Goal: Book appointment/travel/reservation

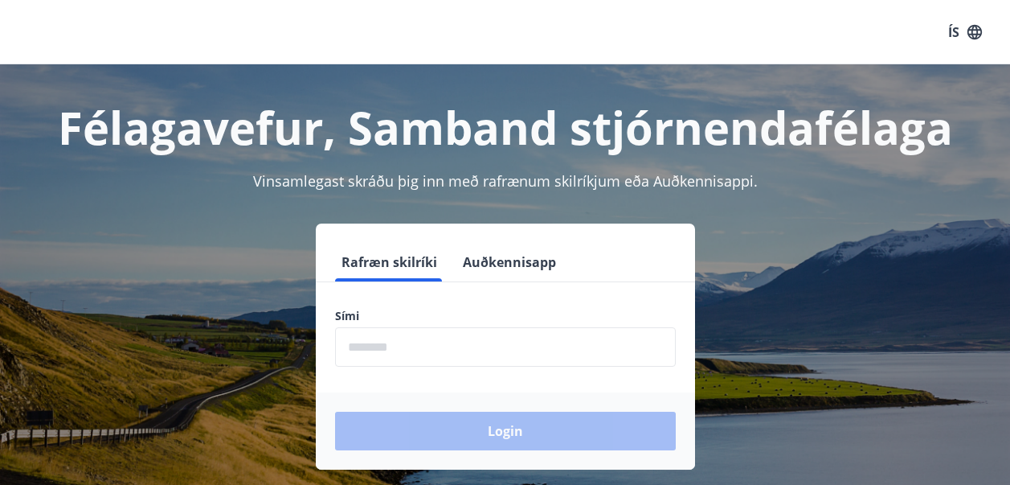
click at [406, 359] on input "phone" at bounding box center [505, 346] width 341 height 39
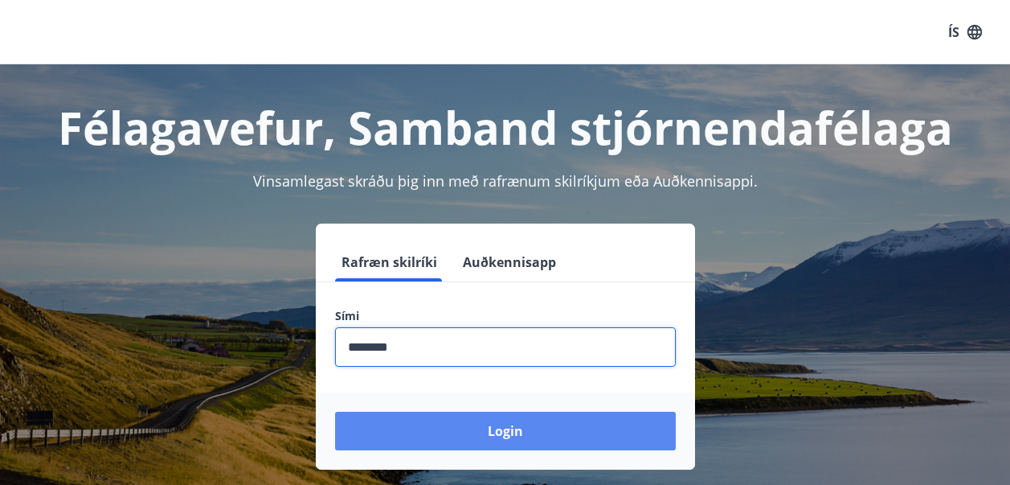
type input "********"
click at [482, 430] on button "Login" at bounding box center [505, 431] width 341 height 39
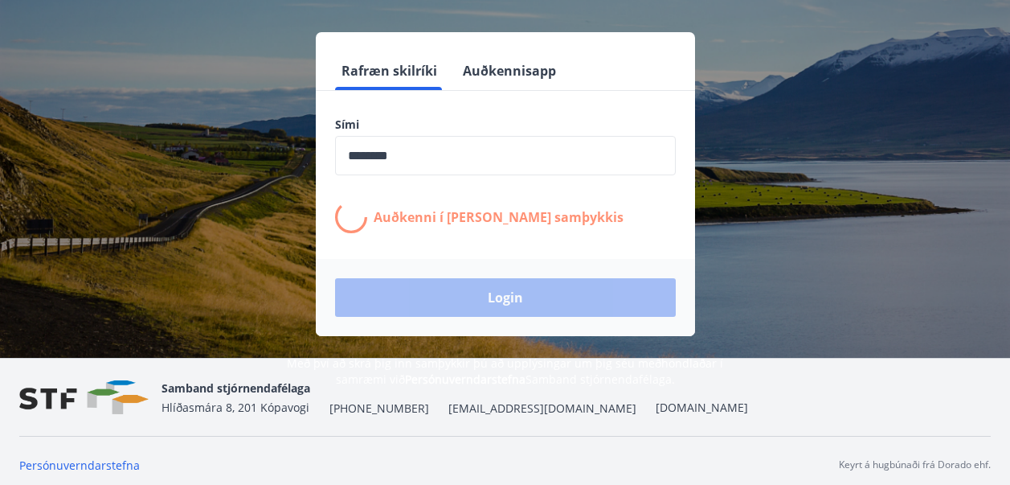
scroll to position [199, 0]
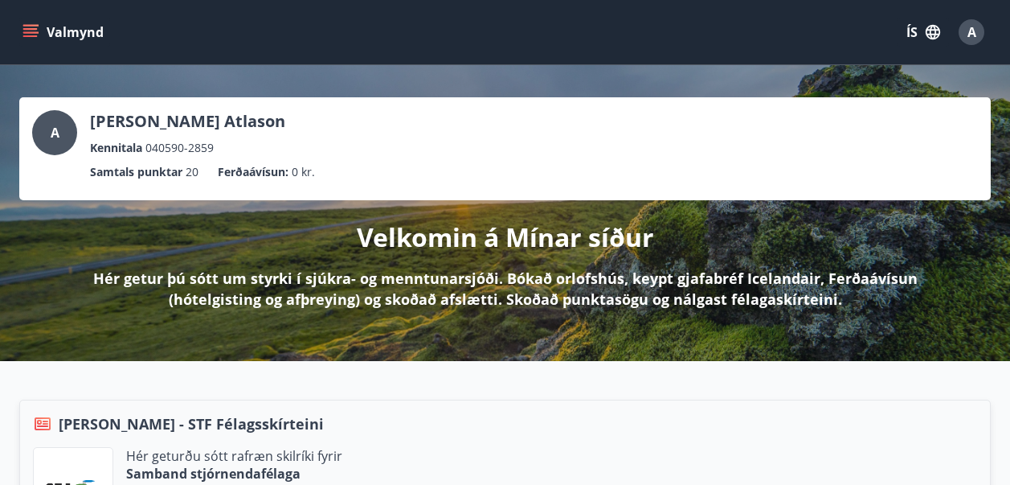
click at [28, 23] on button "Valmynd" at bounding box center [64, 32] width 91 height 29
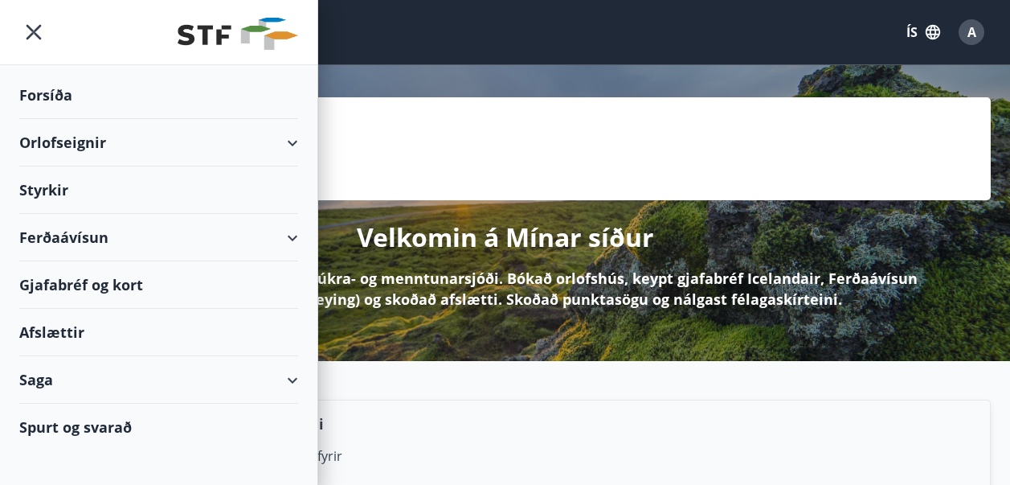
click at [171, 142] on div "Orlofseignir" at bounding box center [158, 142] width 279 height 47
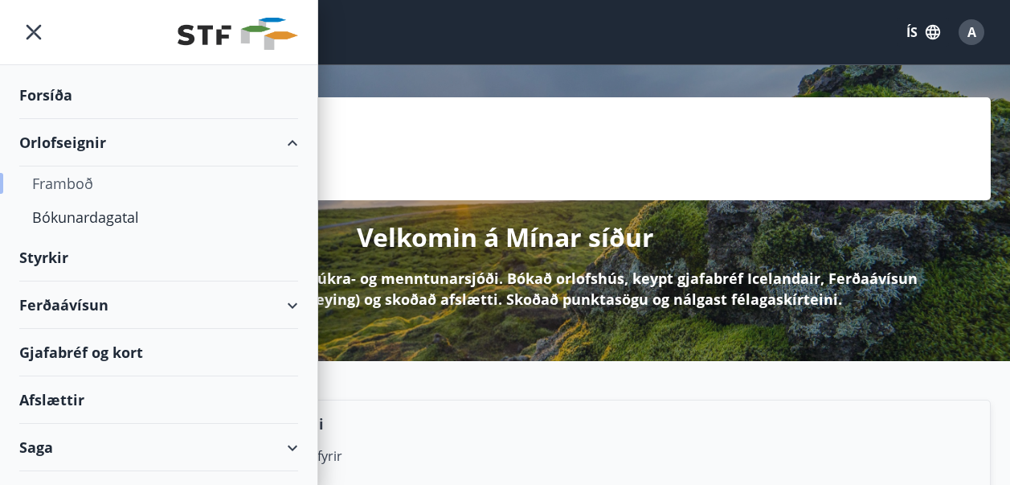
click at [126, 177] on div "Framboð" at bounding box center [158, 183] width 253 height 34
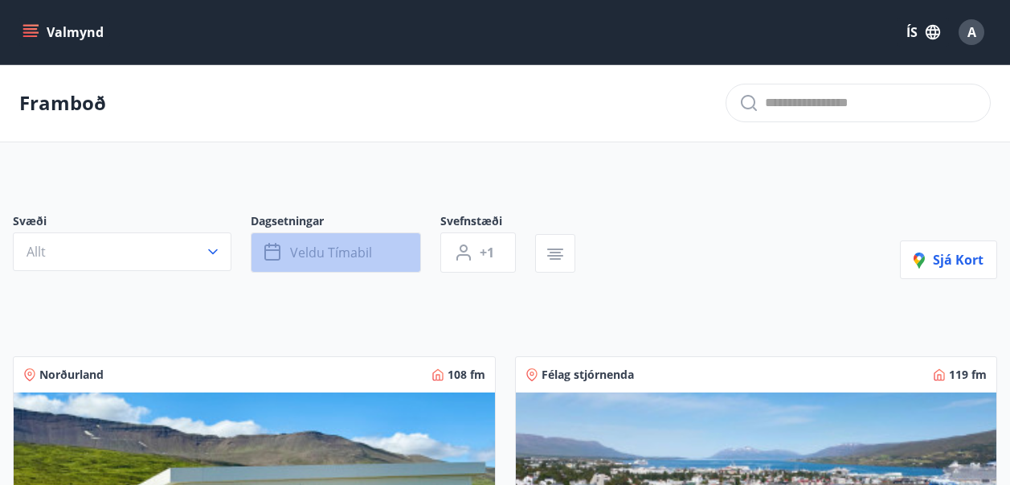
click at [310, 247] on span "Veldu tímabil" at bounding box center [331, 253] width 82 height 18
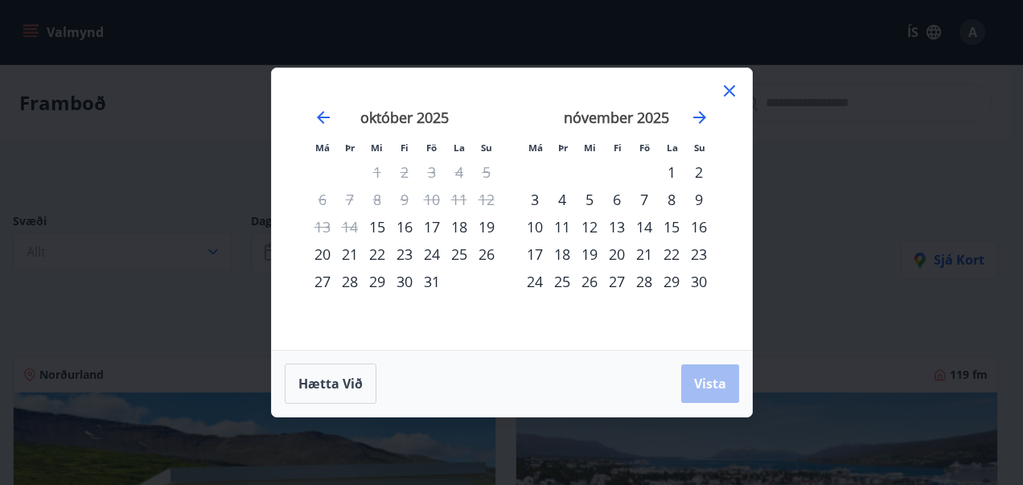
click at [437, 225] on div "17" at bounding box center [431, 226] width 27 height 27
click at [353, 252] on div "21" at bounding box center [349, 253] width 27 height 27
click at [695, 378] on span "Vista" at bounding box center [710, 384] width 32 height 18
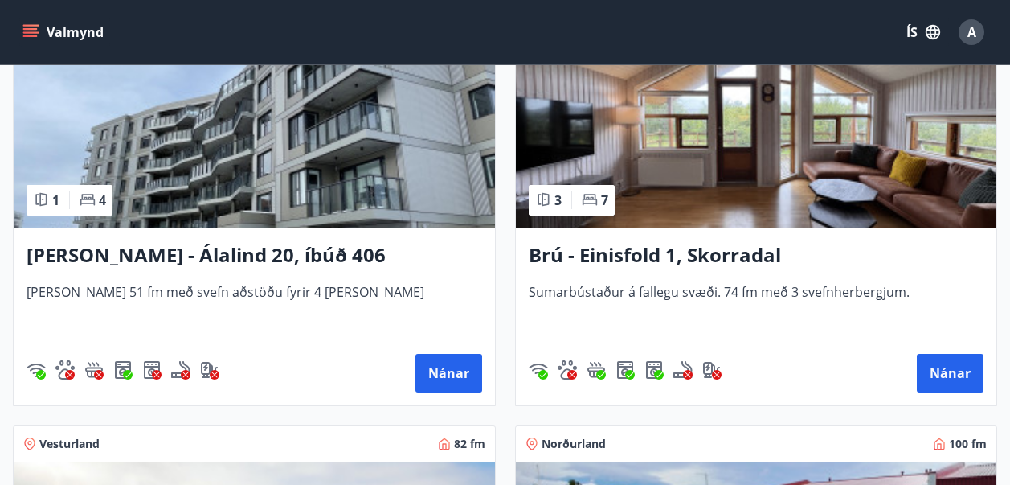
scroll to position [804, 0]
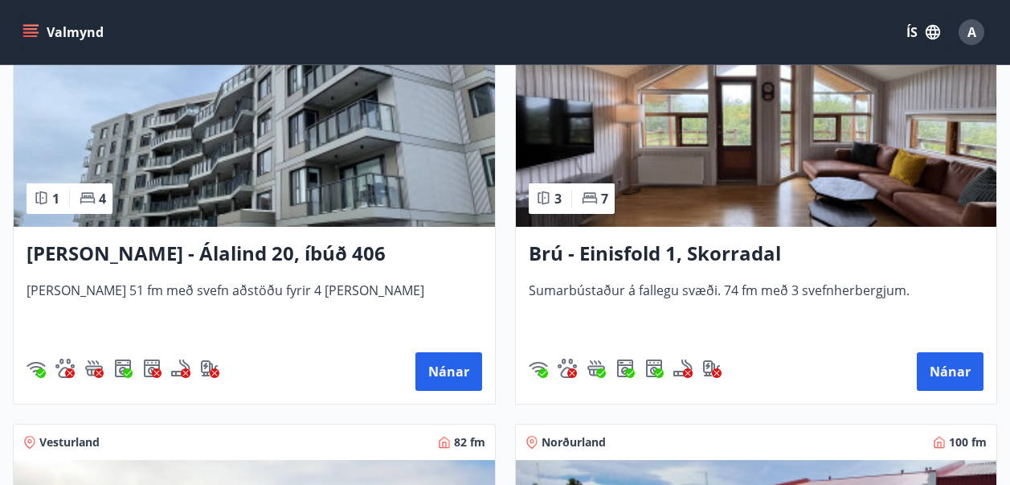
click at [654, 250] on h3 "Brú - Einisfold 1, Skorradal" at bounding box center [757, 254] width 456 height 29
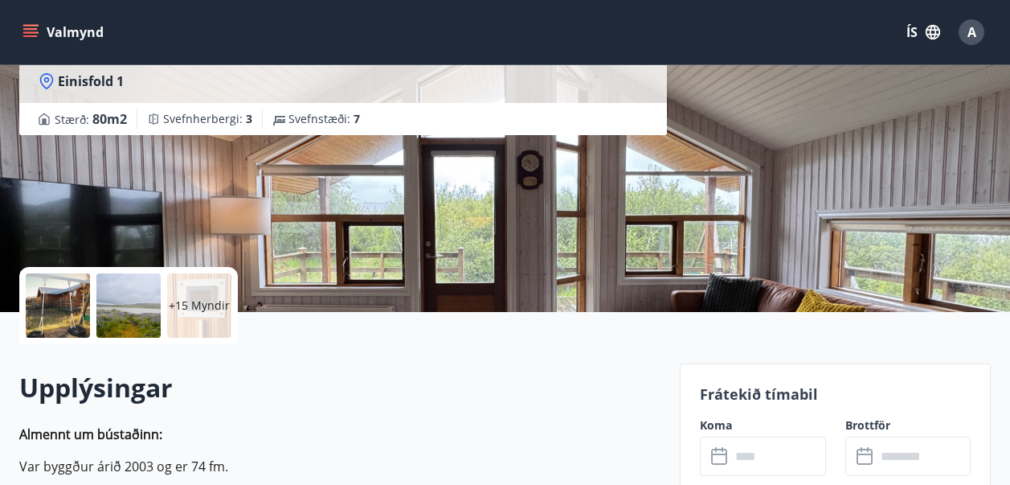
scroll to position [322, 0]
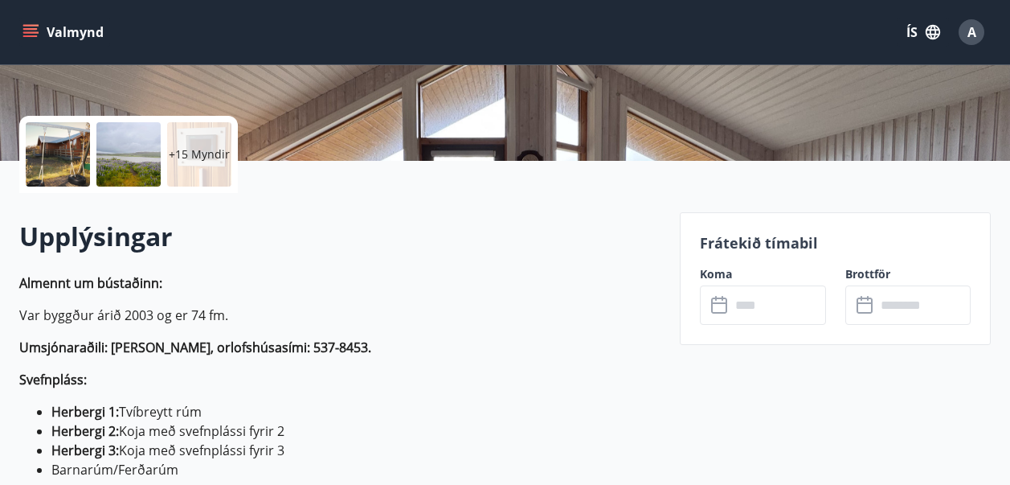
click at [750, 299] on input "text" at bounding box center [779, 304] width 96 height 39
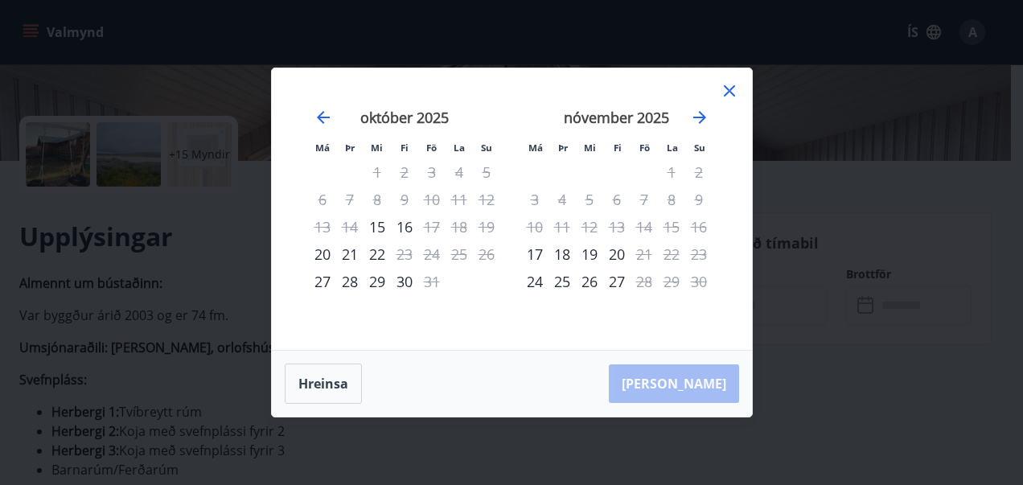
click at [727, 95] on icon at bounding box center [728, 90] width 19 height 19
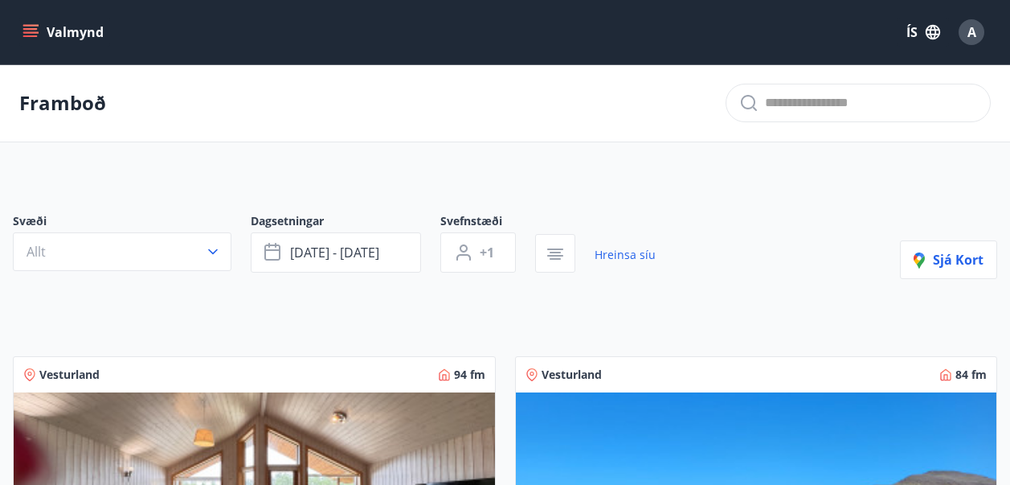
scroll to position [402, 0]
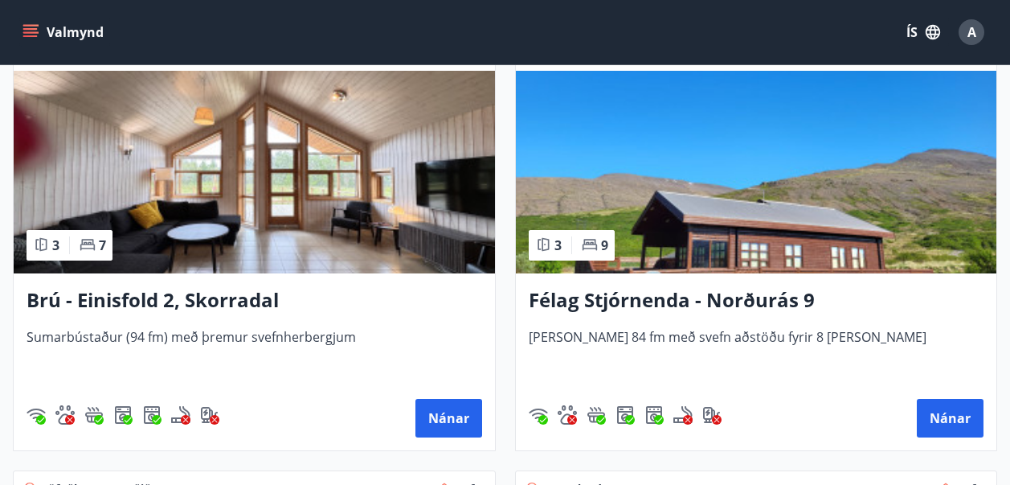
click at [640, 301] on h3 "Félag Stjórnenda - Norðurás 9" at bounding box center [757, 300] width 456 height 29
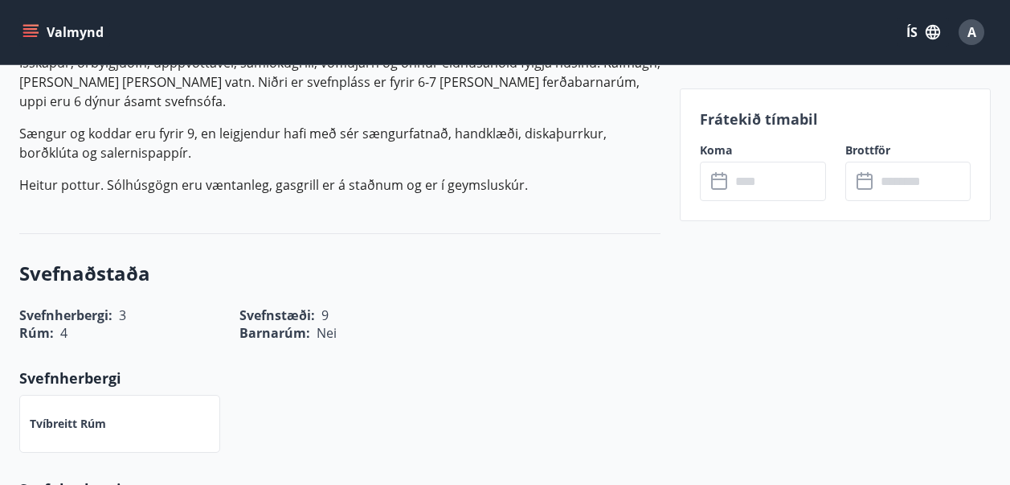
scroll to position [563, 0]
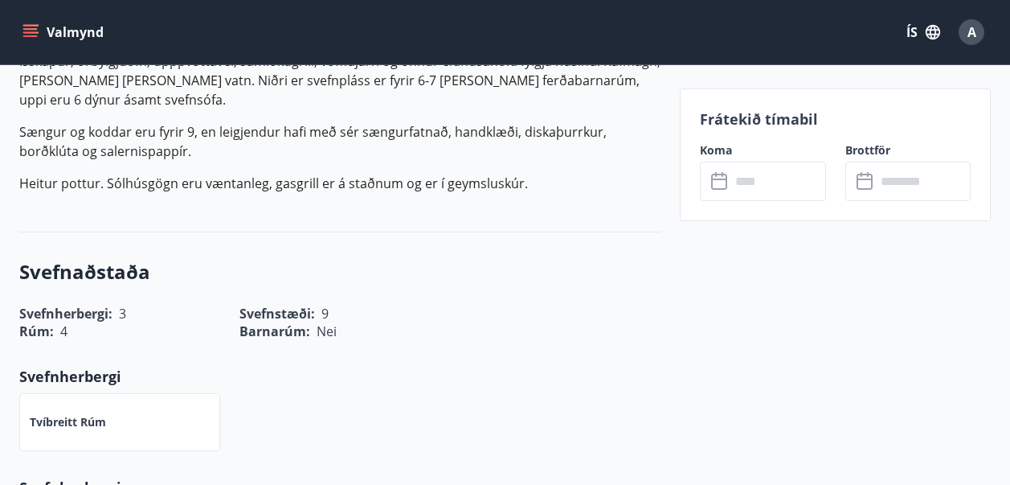
click at [924, 176] on input "text" at bounding box center [924, 181] width 96 height 39
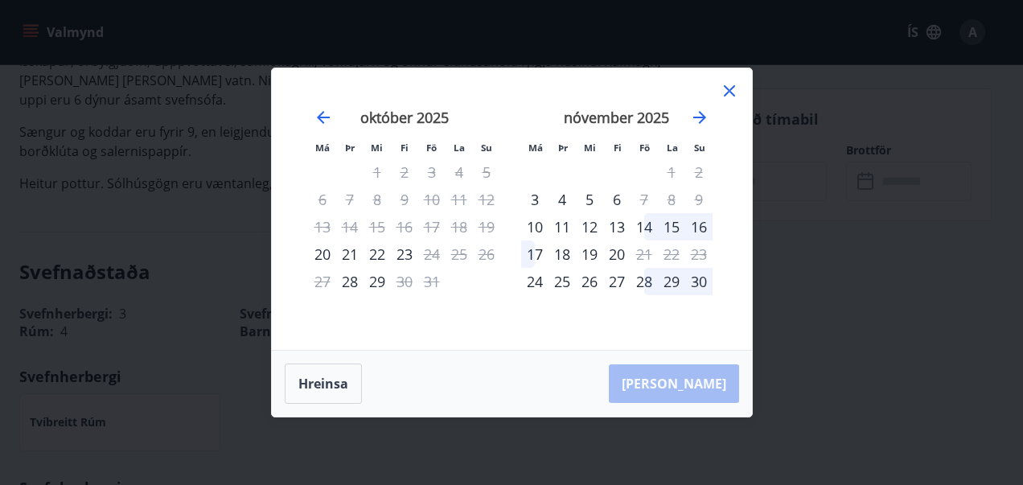
click at [732, 81] on icon at bounding box center [728, 90] width 19 height 19
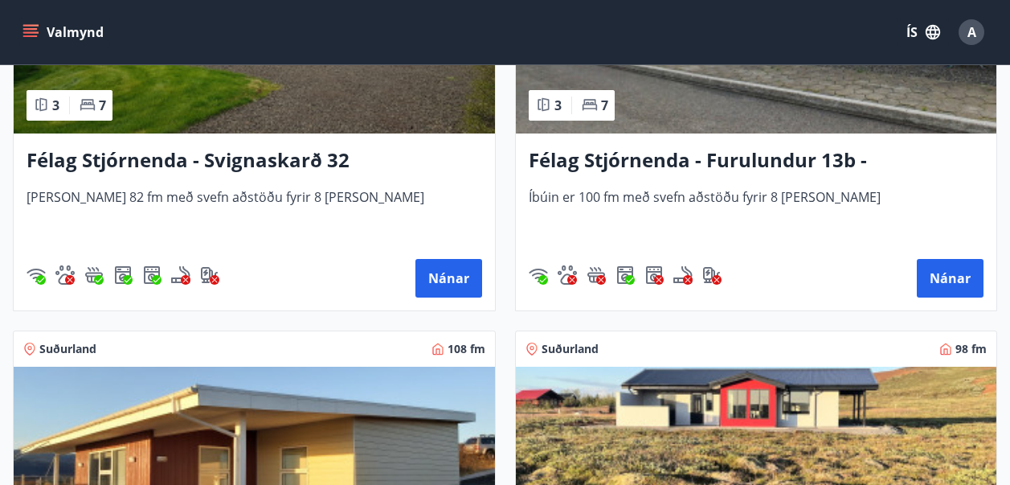
scroll to position [1527, 0]
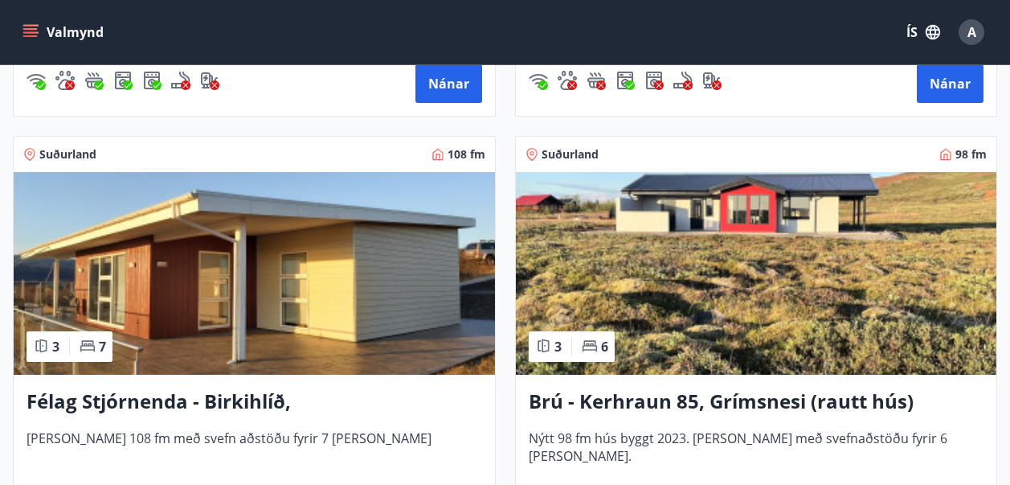
click at [402, 405] on h3 "Félag Stjórnenda - Birkihlíð, Brekkuheiði" at bounding box center [255, 401] width 456 height 29
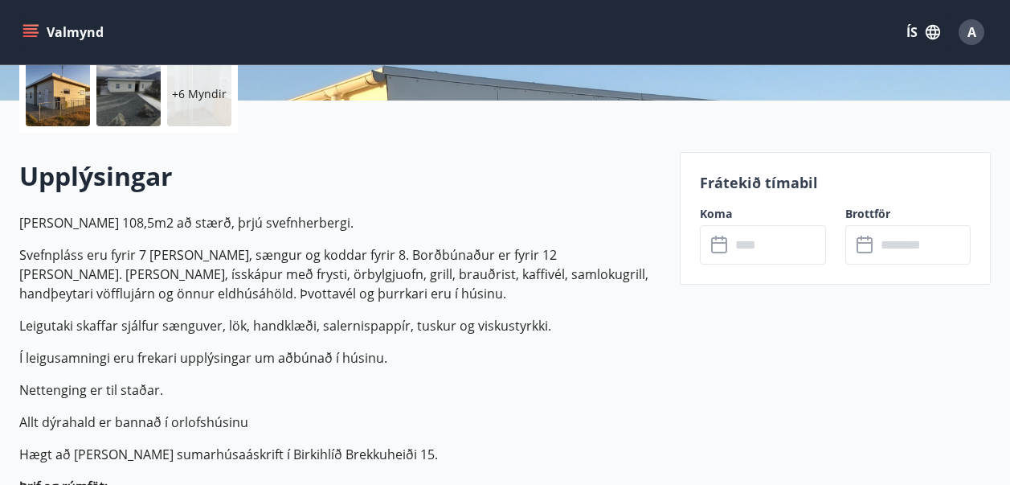
scroll to position [563, 0]
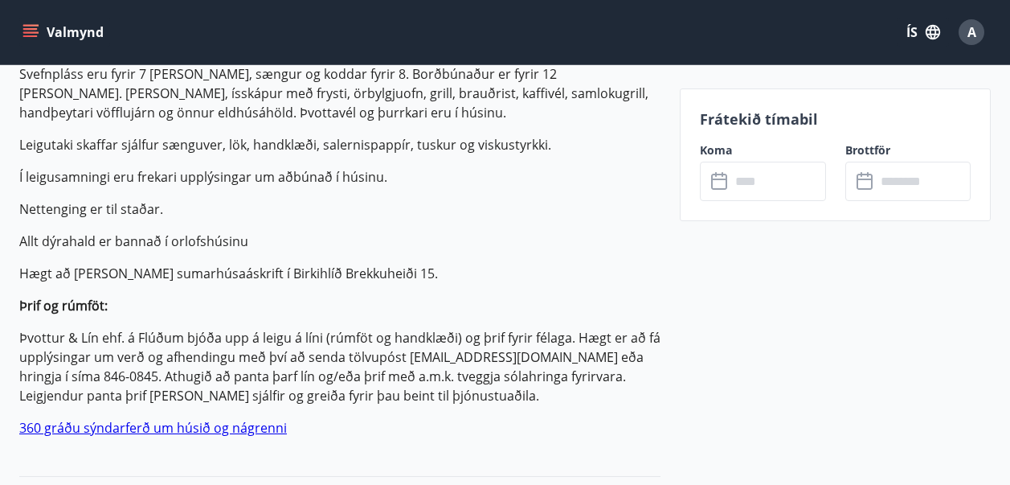
click at [766, 182] on input "text" at bounding box center [779, 181] width 96 height 39
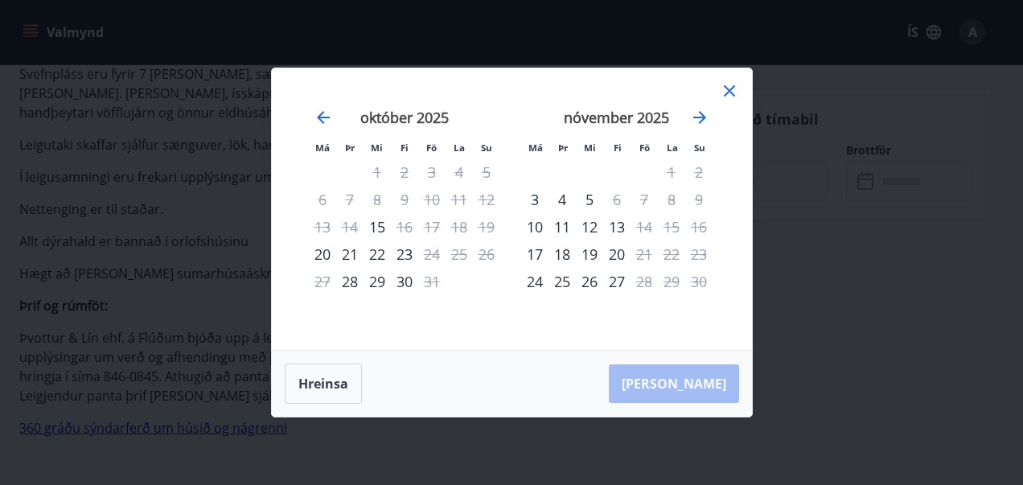
click at [734, 82] on icon at bounding box center [728, 90] width 19 height 19
